Goal: Task Accomplishment & Management: Manage account settings

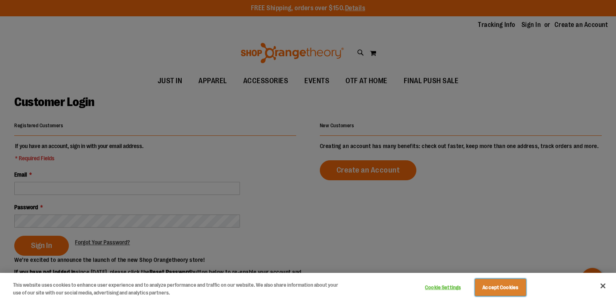
click at [488, 287] on button "Accept Cookies" at bounding box center [500, 287] width 51 height 17
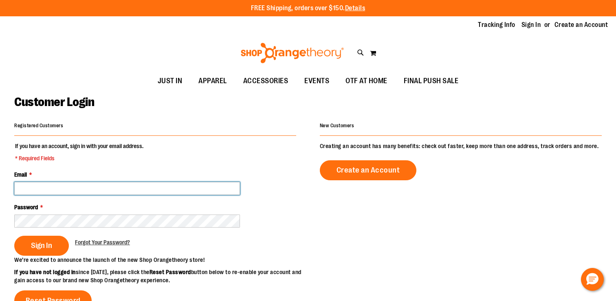
click at [124, 184] on input "Email *" at bounding box center [127, 188] width 226 height 13
click at [124, 186] on input "Email *" at bounding box center [127, 188] width 226 height 13
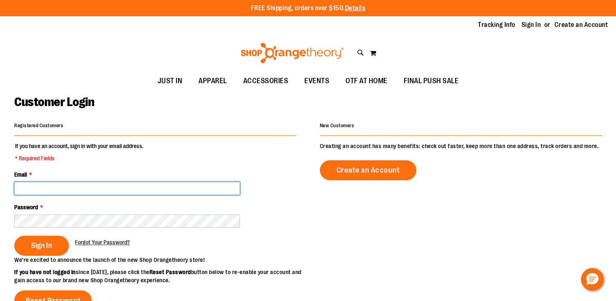
click at [124, 186] on input "Email *" at bounding box center [127, 188] width 226 height 13
type input "**********"
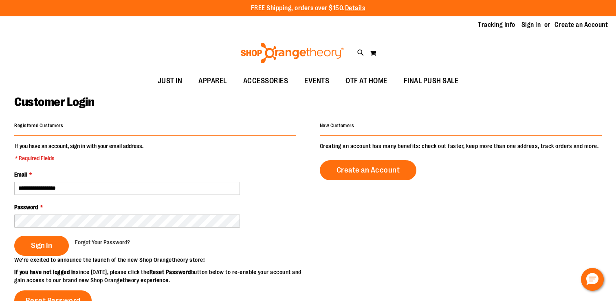
click at [110, 211] on div "Password *" at bounding box center [155, 215] width 282 height 24
click at [44, 244] on span "Sign In" at bounding box center [41, 245] width 21 height 9
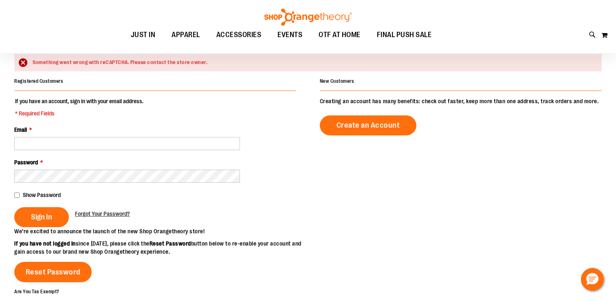
scroll to position [66, 0]
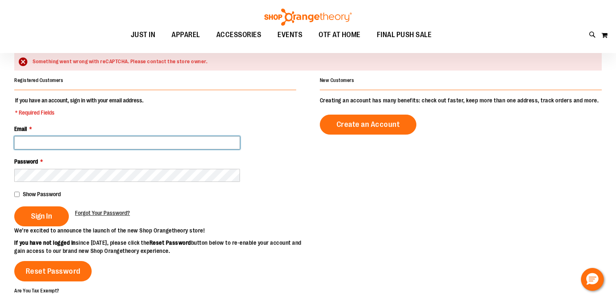
click at [86, 144] on input "Email *" at bounding box center [127, 142] width 226 height 13
type input "**********"
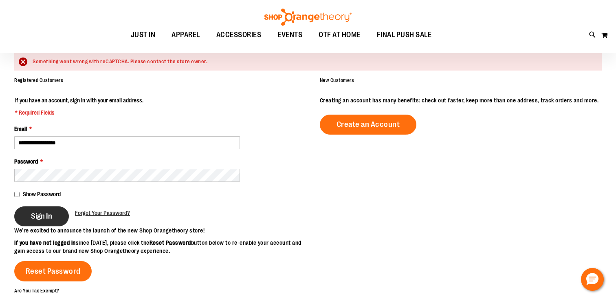
click at [43, 214] on span "Sign In" at bounding box center [41, 216] width 21 height 9
